Goal: Check status: Check status

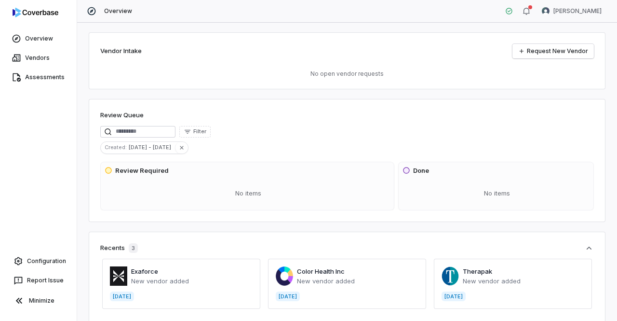
click at [162, 270] on span at bounding box center [181, 283] width 158 height 50
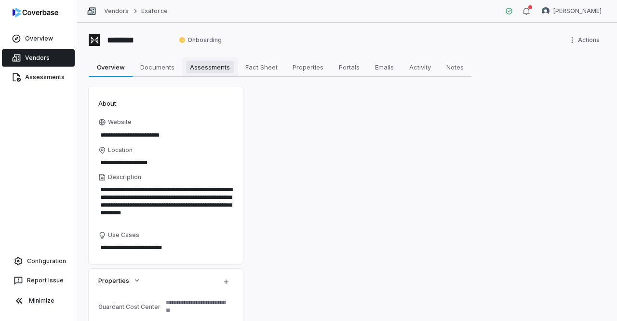
click at [212, 68] on span "Assessments" at bounding box center [210, 67] width 48 height 13
type textarea "*"
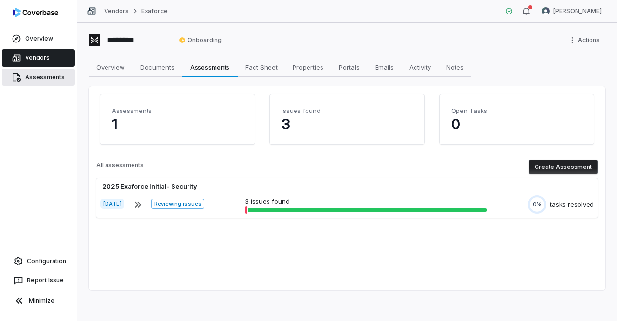
click at [47, 77] on span "Assessments" at bounding box center [45, 77] width 40 height 8
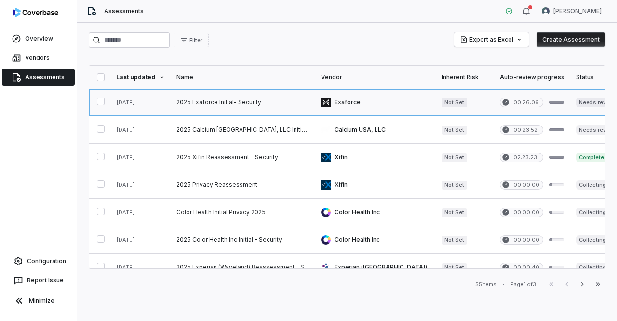
click at [255, 101] on link at bounding box center [243, 102] width 145 height 27
